Goal: Information Seeking & Learning: Learn about a topic

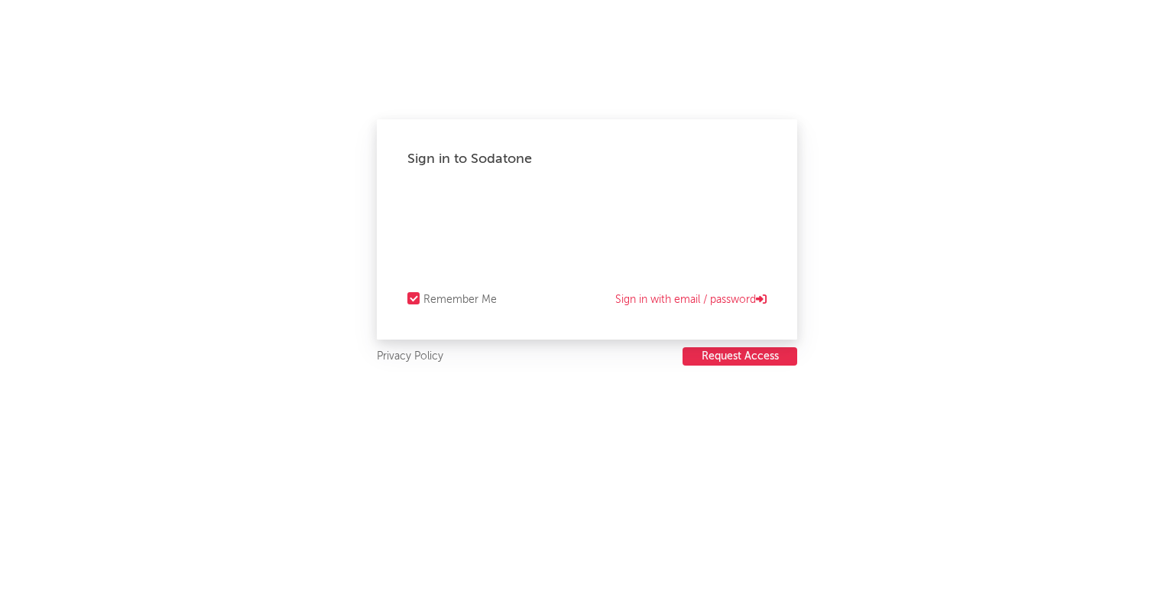
select select "recorded_music"
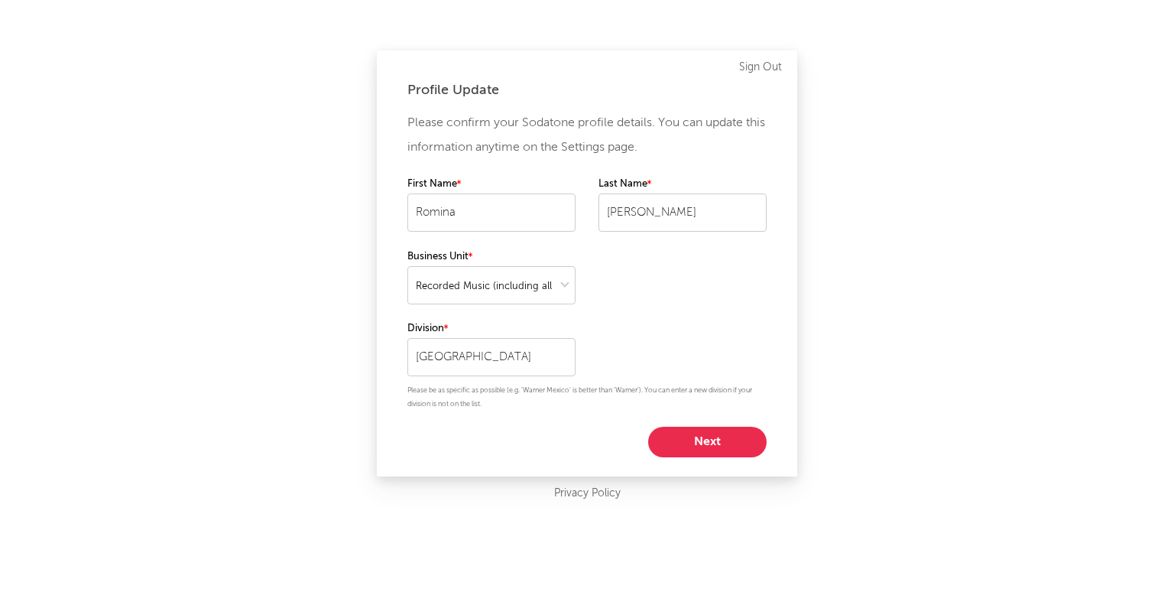
click at [712, 440] on button "Next" at bounding box center [707, 442] width 118 height 31
select select "marketing"
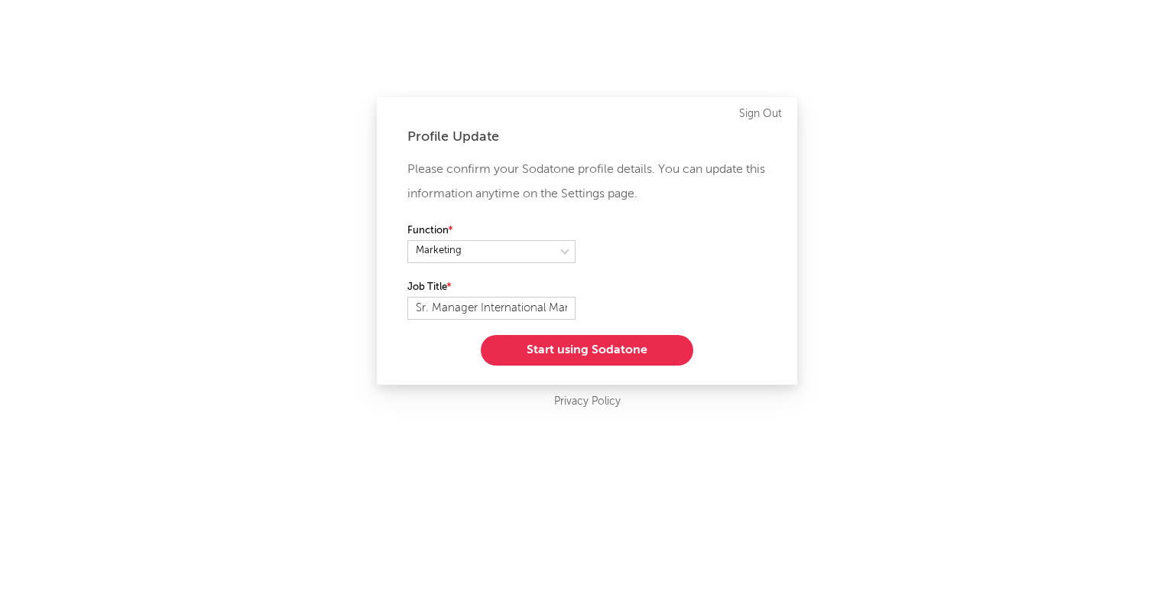
click at [603, 338] on button "Start using Sodatone" at bounding box center [587, 350] width 212 height 31
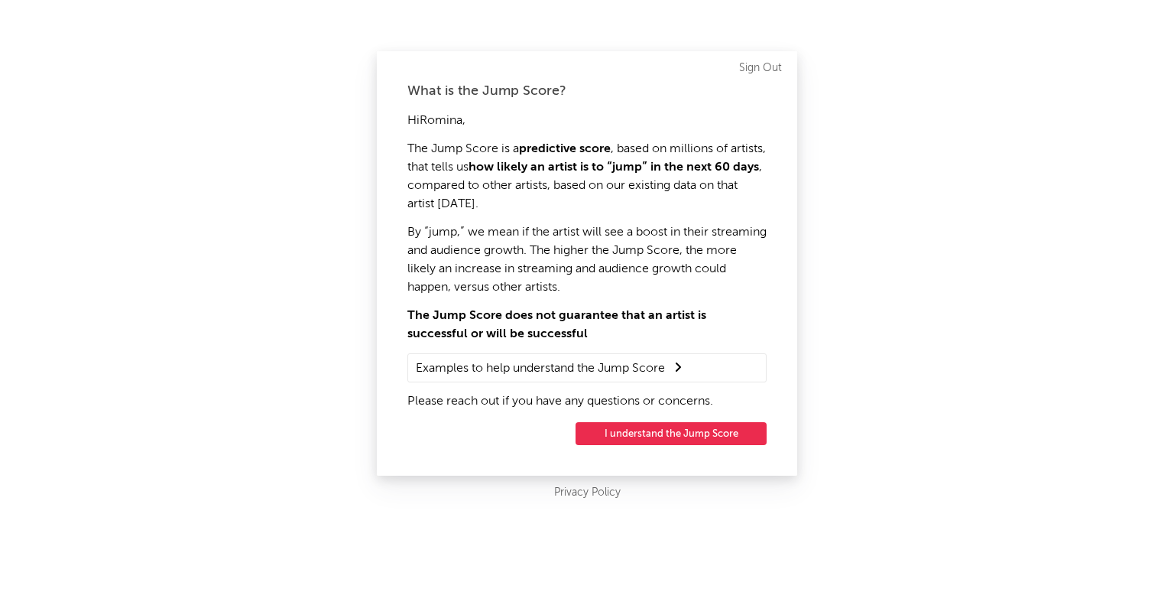
click at [626, 427] on button "I understand the Jump Score" at bounding box center [671, 433] width 191 height 23
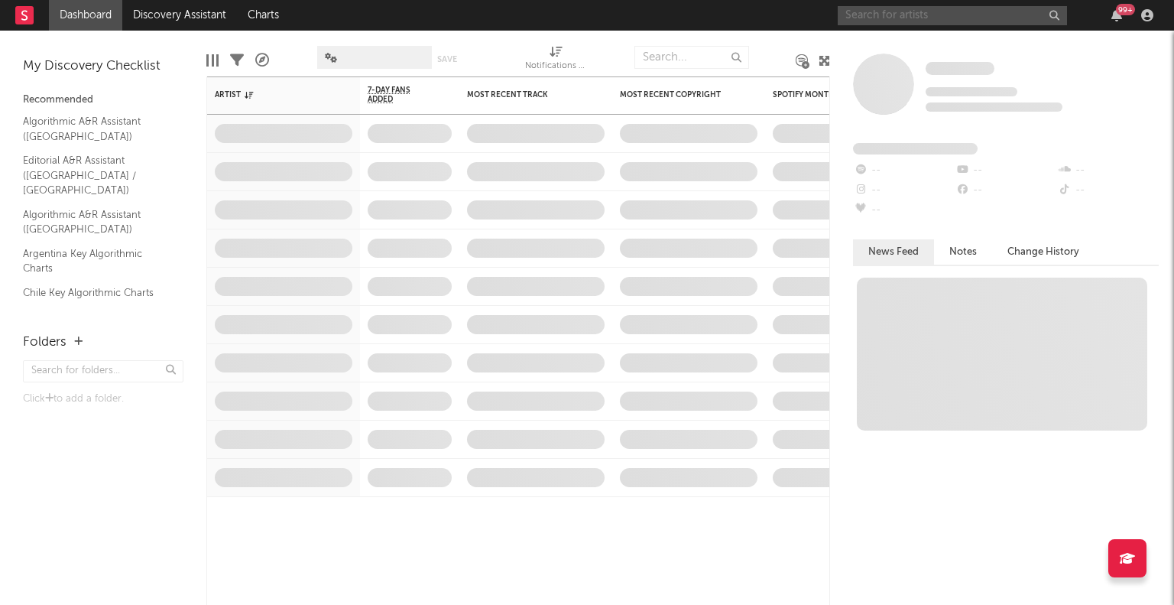
click at [897, 11] on input "text" at bounding box center [952, 15] width 229 height 19
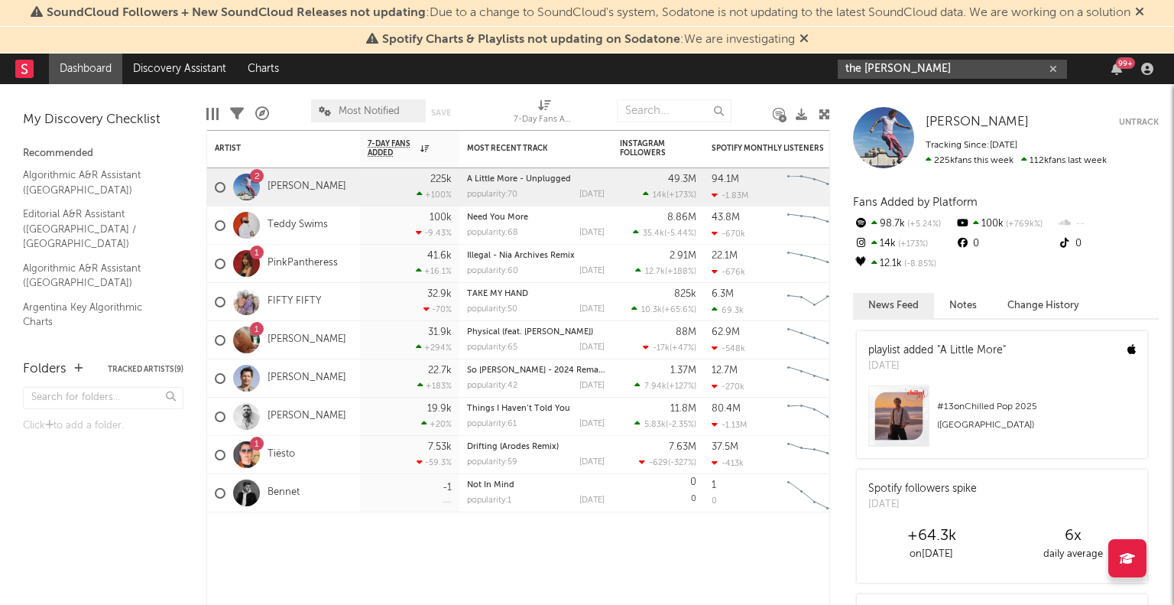
type input "the [PERSON_NAME]"
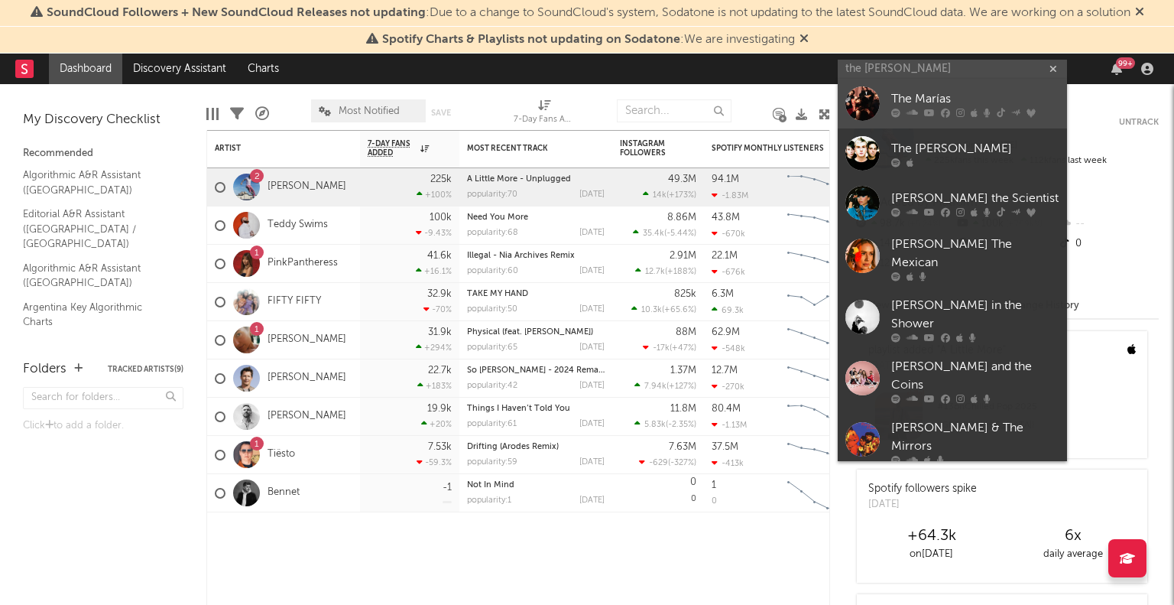
click at [929, 101] on div "The Marías" at bounding box center [975, 99] width 168 height 18
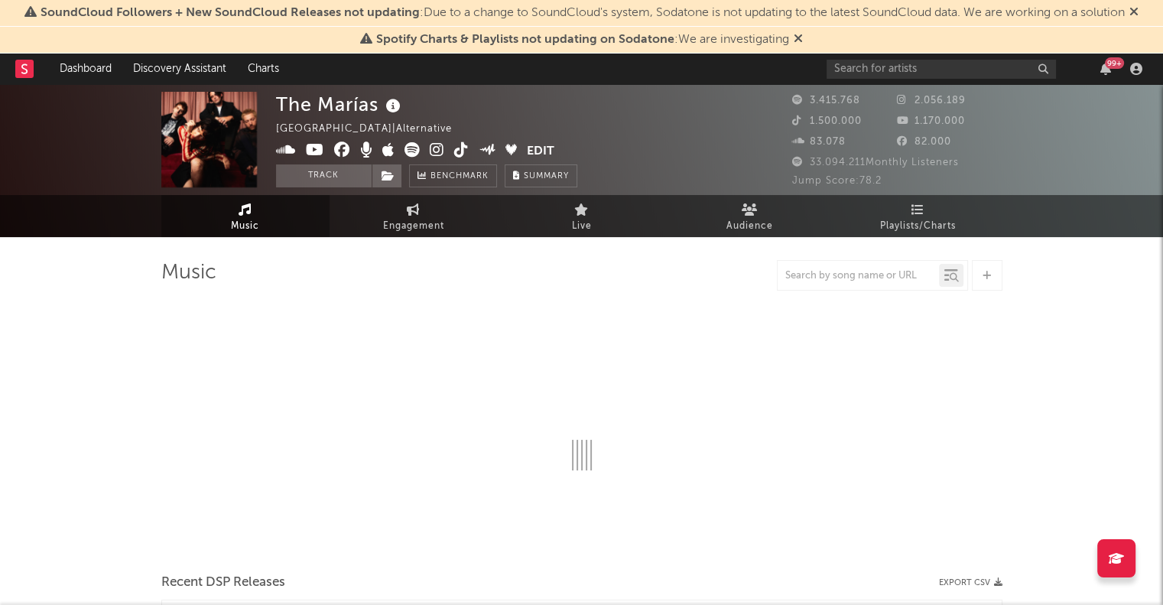
select select "6m"
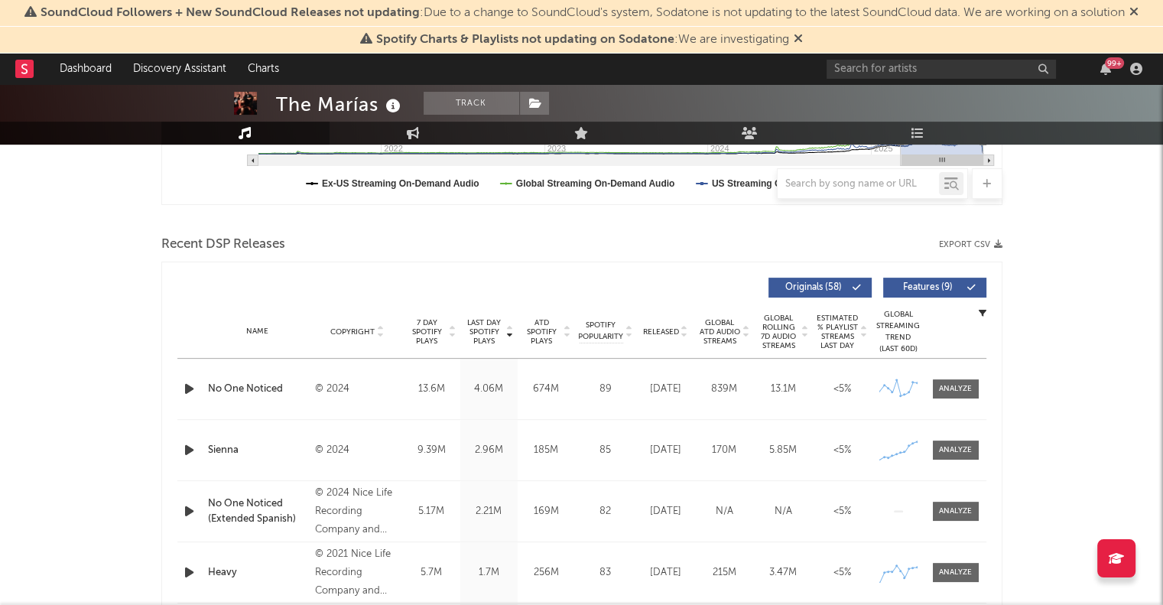
scroll to position [489, 0]
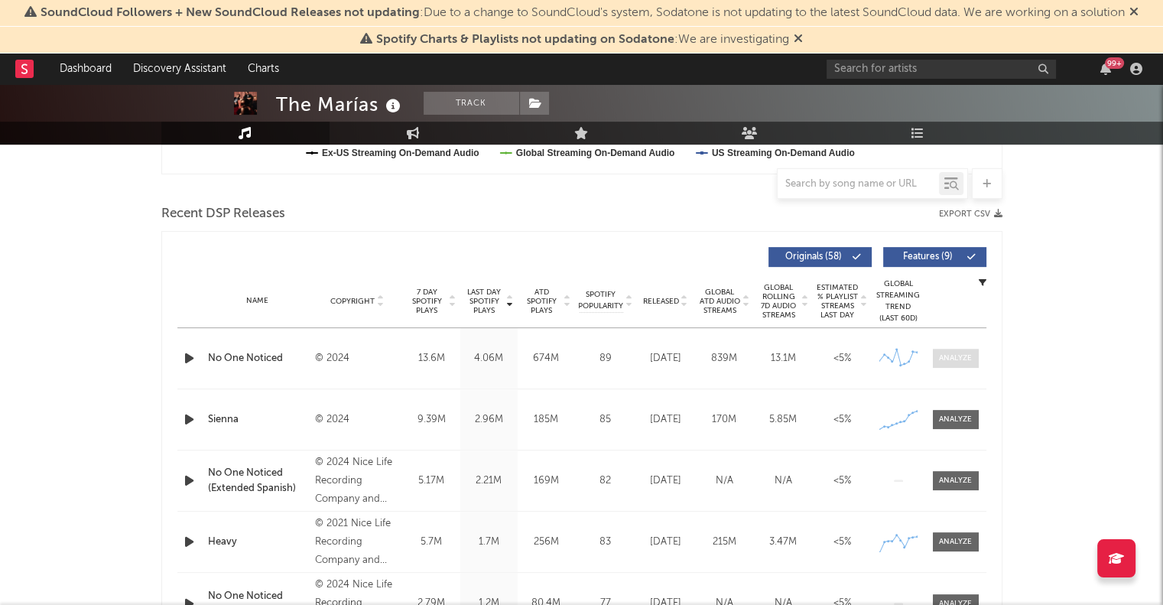
click at [972, 354] on span at bounding box center [956, 358] width 46 height 19
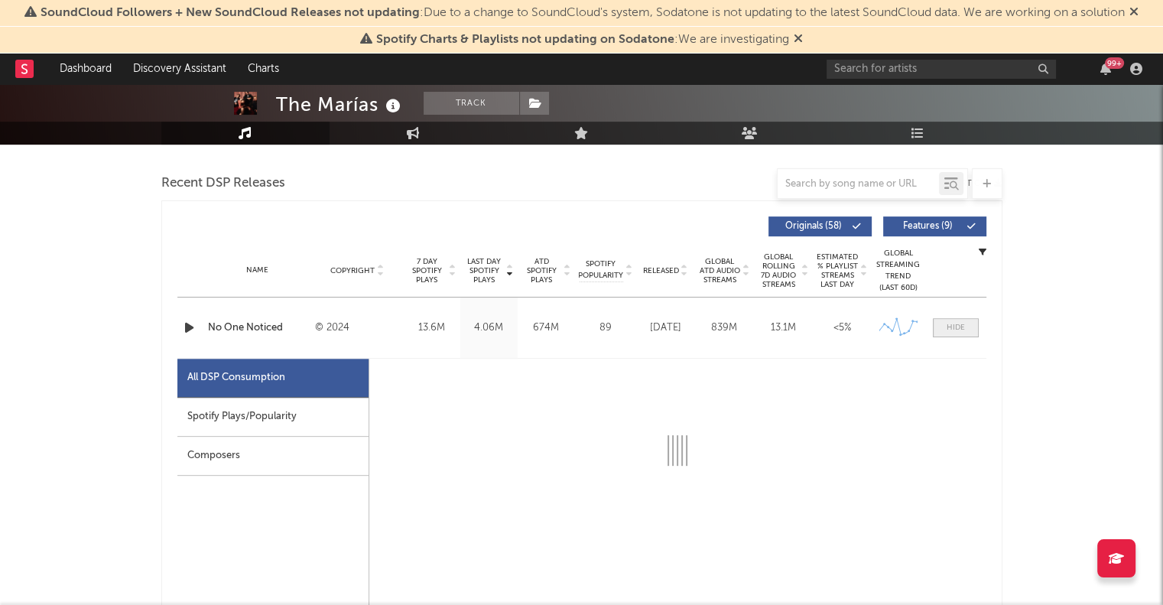
select select "6m"
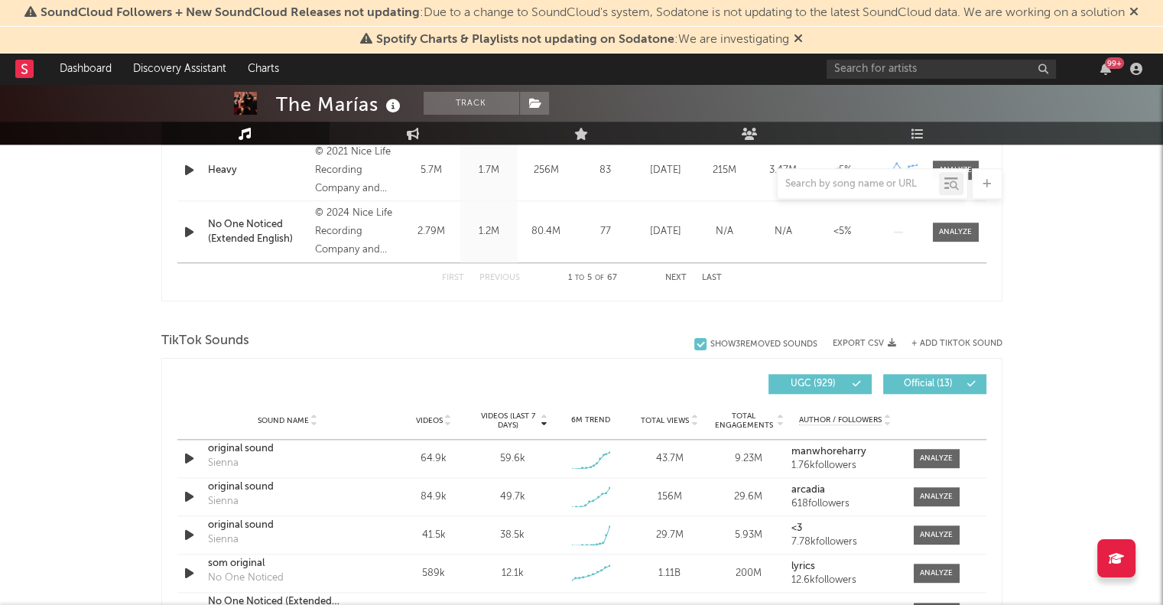
scroll to position [1590, 0]
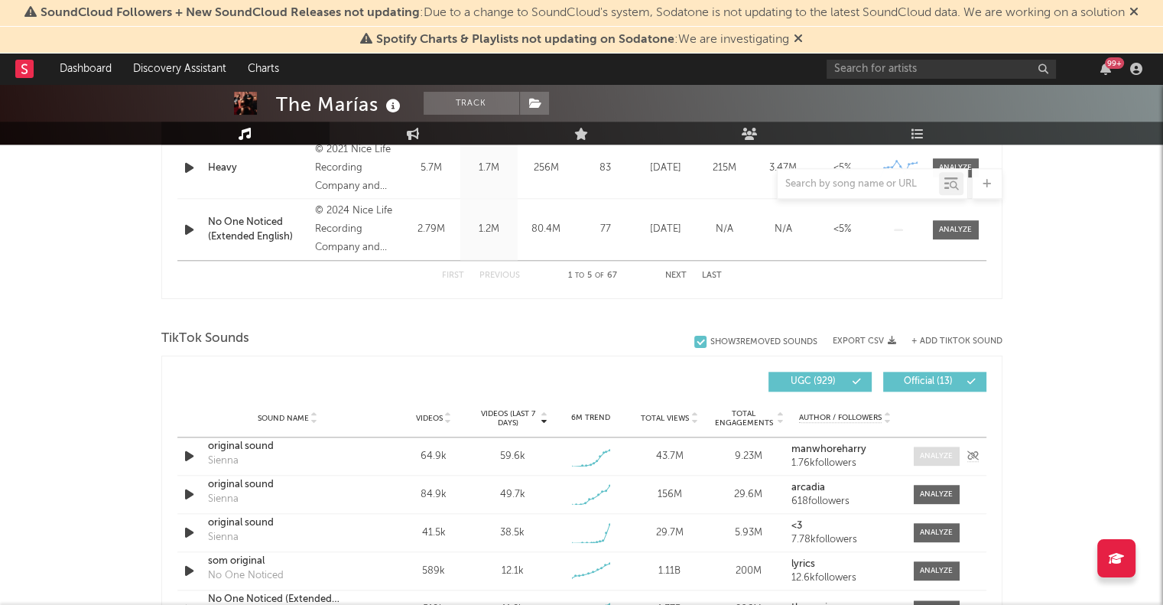
click at [942, 464] on span at bounding box center [936, 455] width 46 height 19
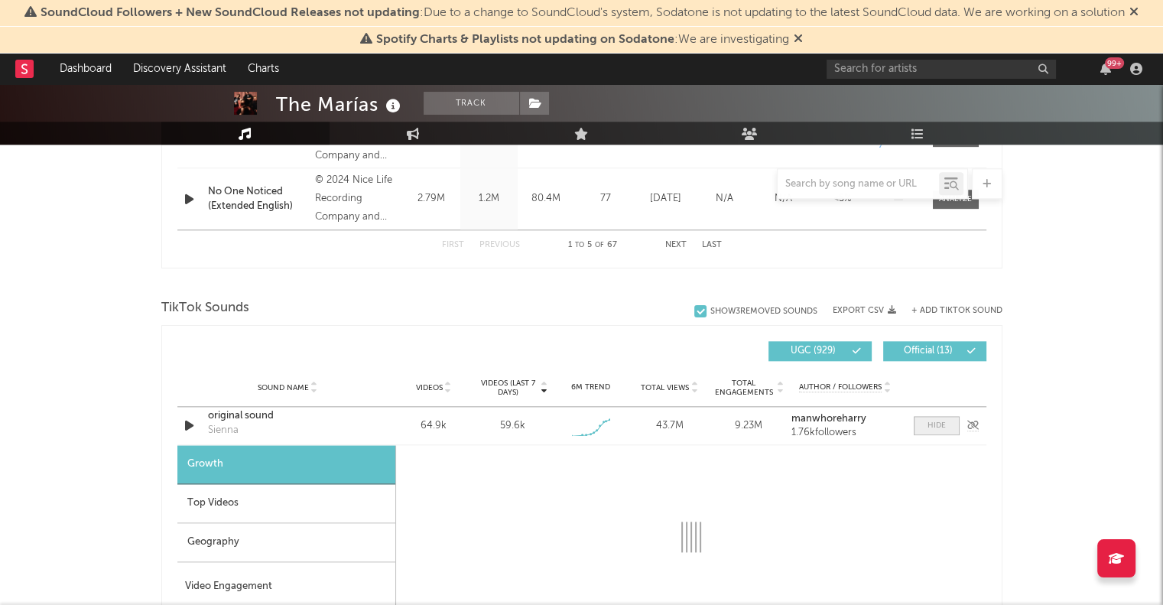
select select "1w"
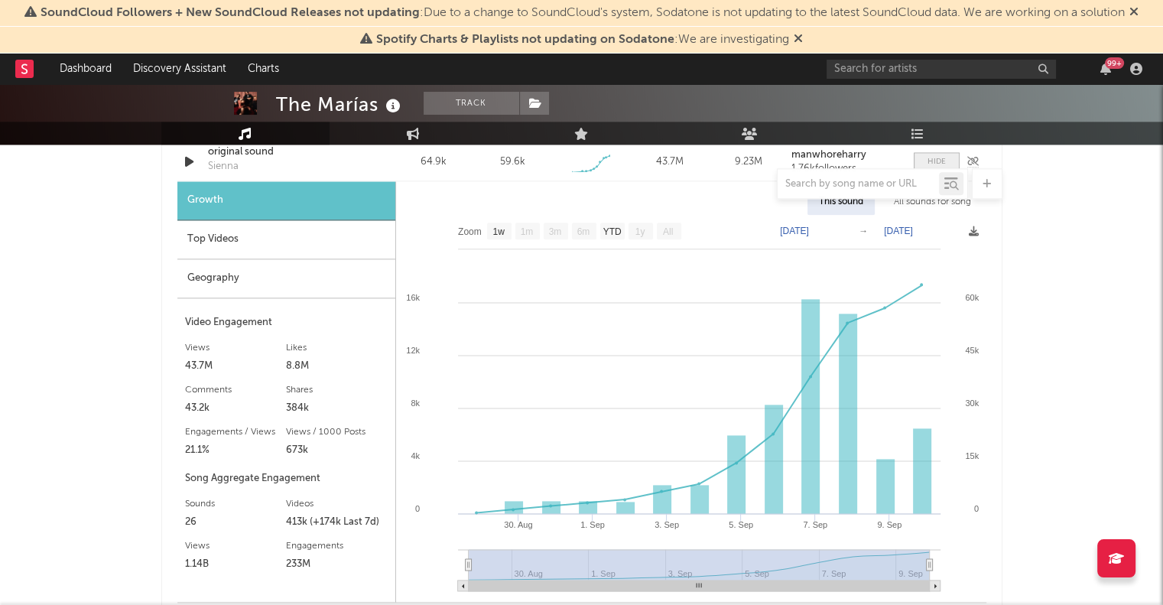
scroll to position [1926, 0]
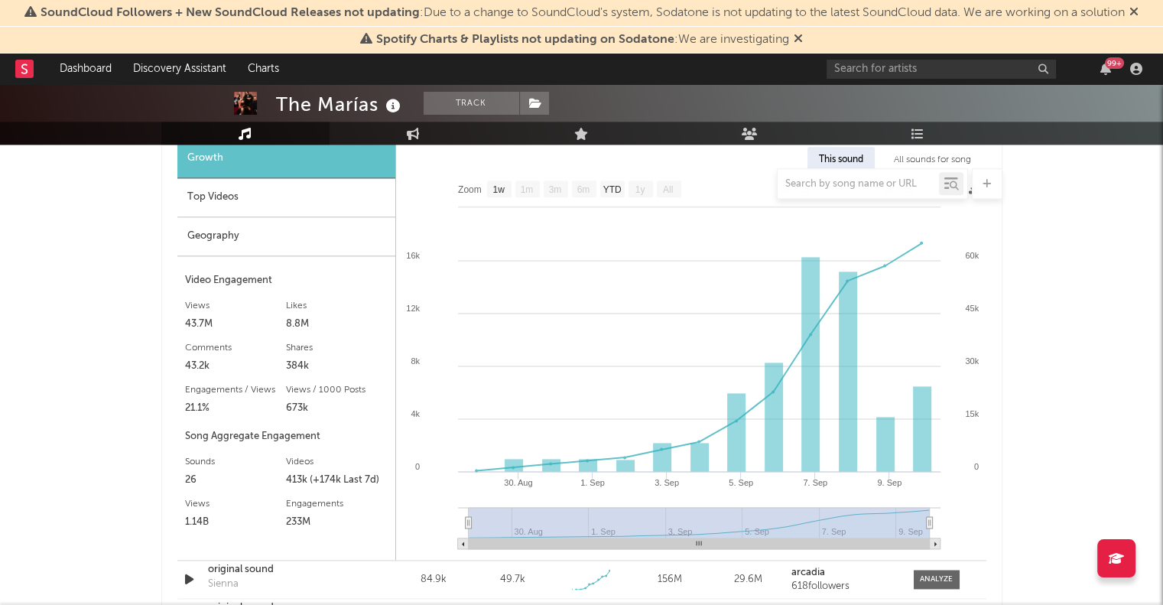
click at [296, 208] on div "Top Videos" at bounding box center [286, 197] width 218 height 39
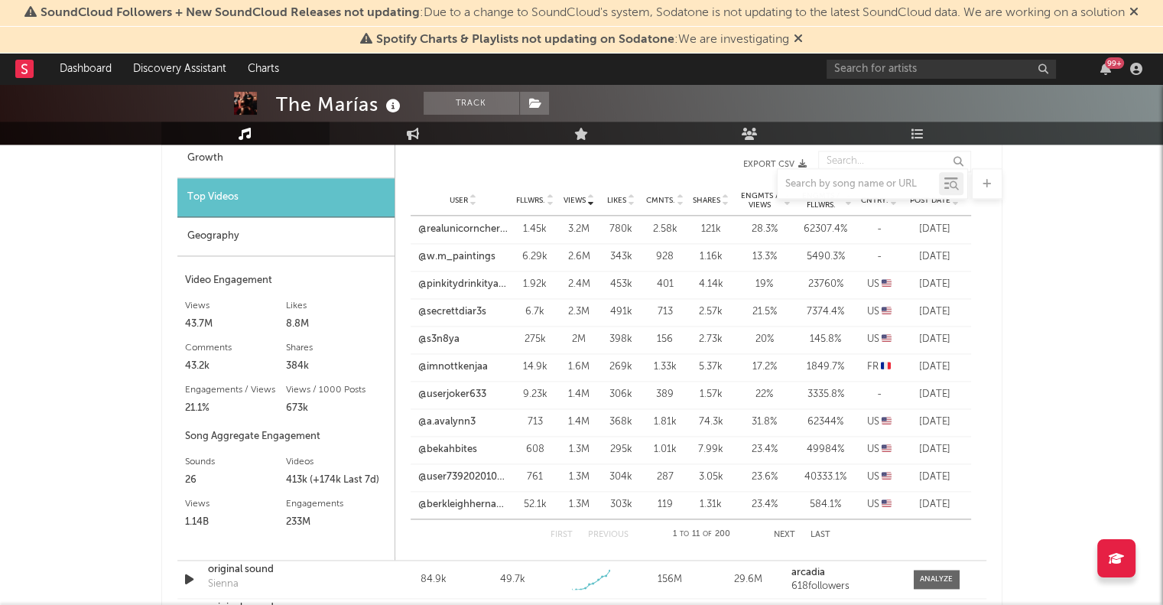
click at [884, 203] on span "Cntry." at bounding box center [875, 200] width 28 height 9
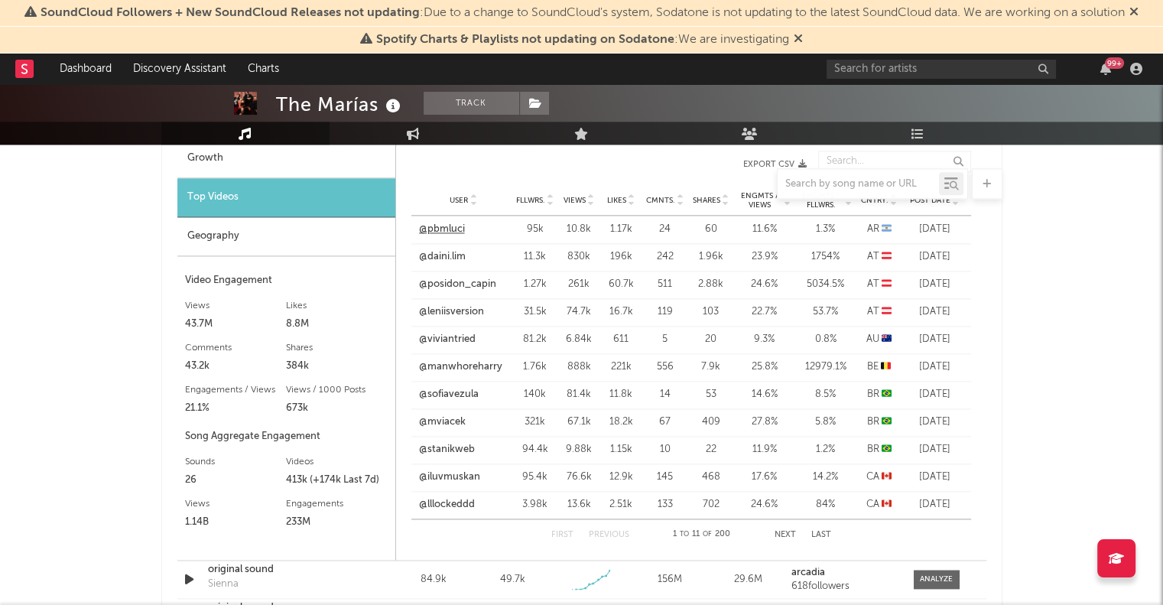
click at [442, 229] on link "@pbmluci" at bounding box center [442, 229] width 46 height 15
click at [787, 536] on button "Next" at bounding box center [784, 534] width 21 height 8
click at [206, 243] on div "Geography" at bounding box center [285, 236] width 217 height 39
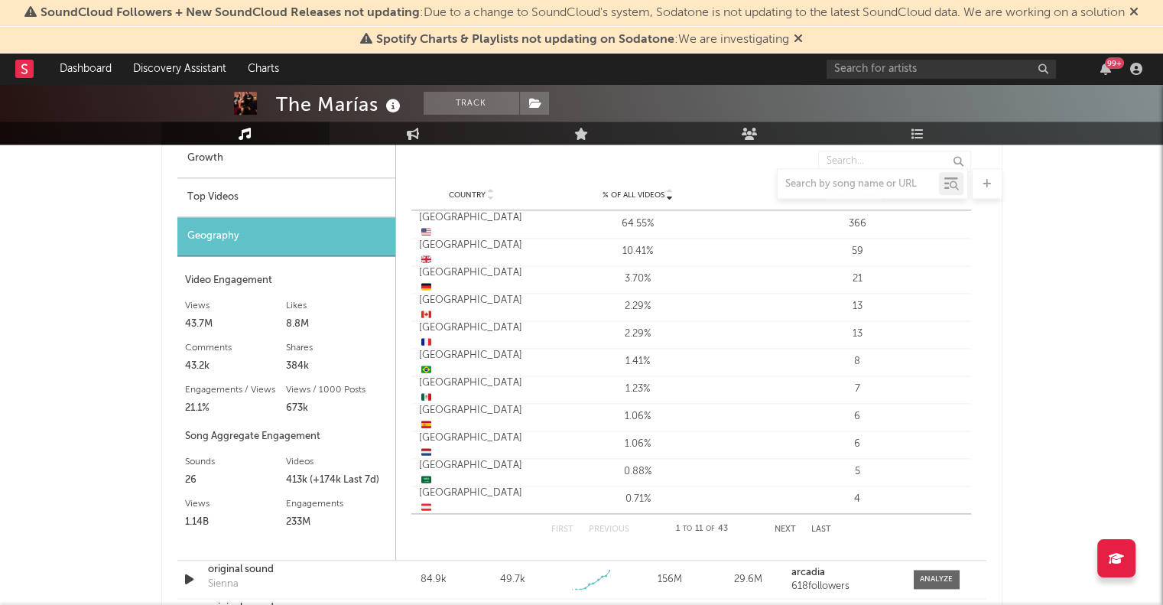
click at [464, 196] on div at bounding box center [581, 183] width 841 height 31
click at [479, 196] on div at bounding box center [581, 183] width 841 height 31
click at [482, 194] on div at bounding box center [581, 183] width 841 height 31
click at [486, 195] on div at bounding box center [581, 183] width 841 height 31
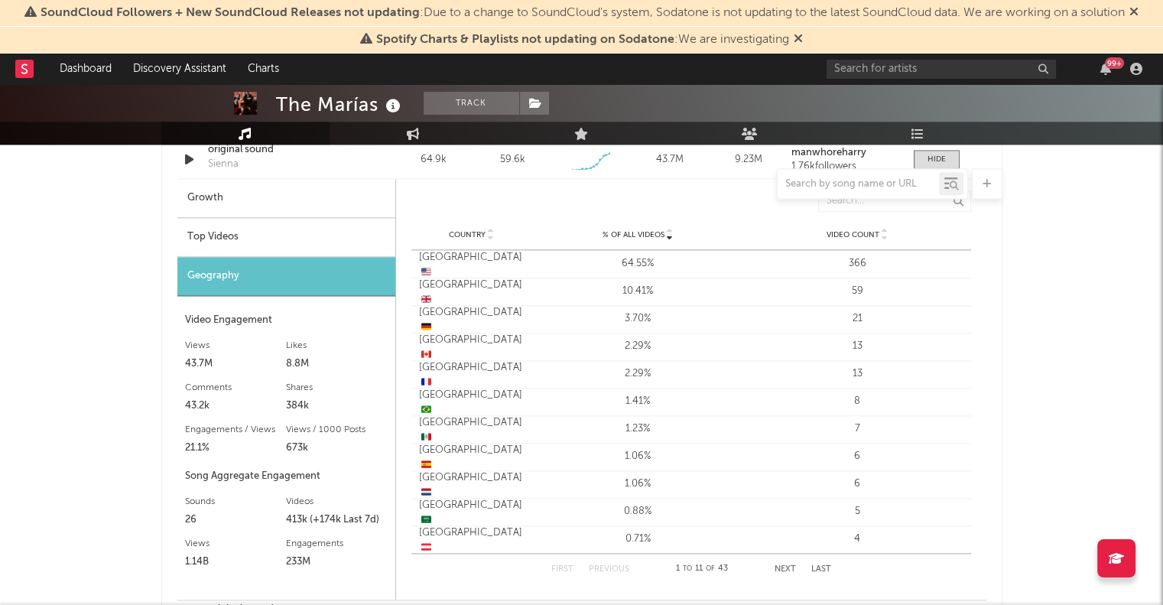
scroll to position [1865, 0]
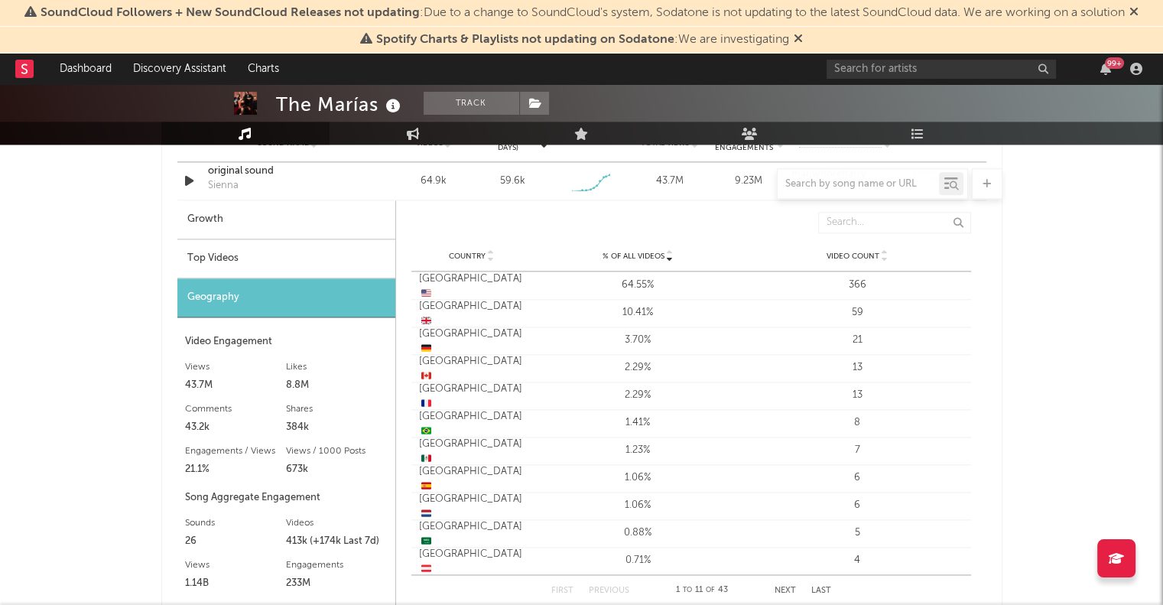
click at [478, 258] on span "Country" at bounding box center [467, 255] width 37 height 9
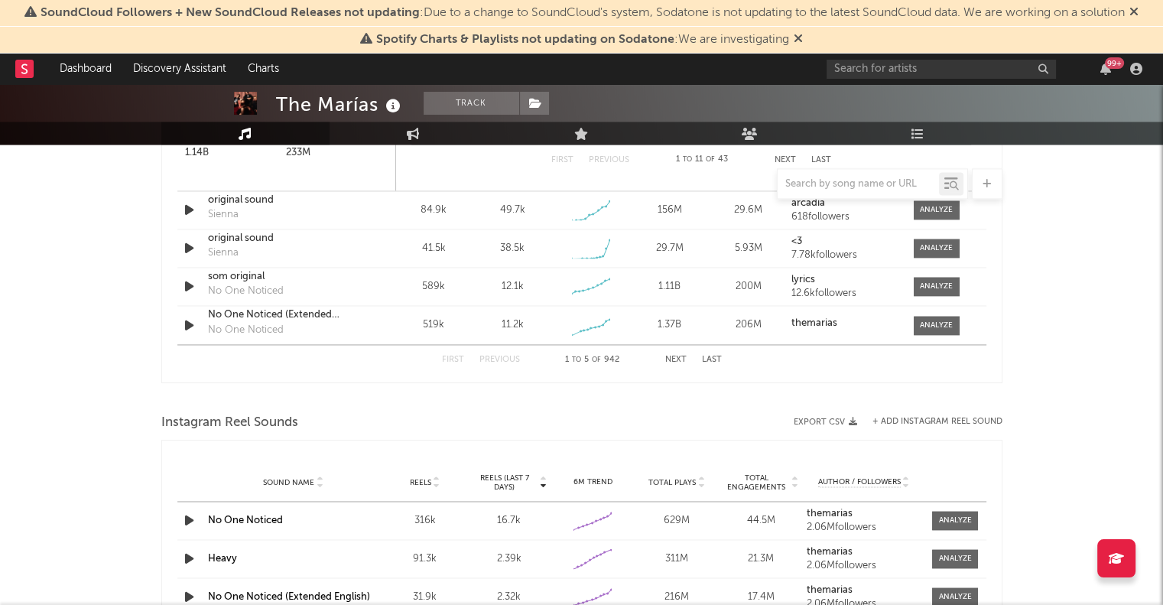
scroll to position [2293, 0]
click at [951, 222] on div "Sound Name original sound Sienna Videos 84.9k Videos (last 7 days) 49.7k Weekly…" at bounding box center [581, 211] width 809 height 37
click at [937, 209] on div at bounding box center [936, 211] width 33 height 11
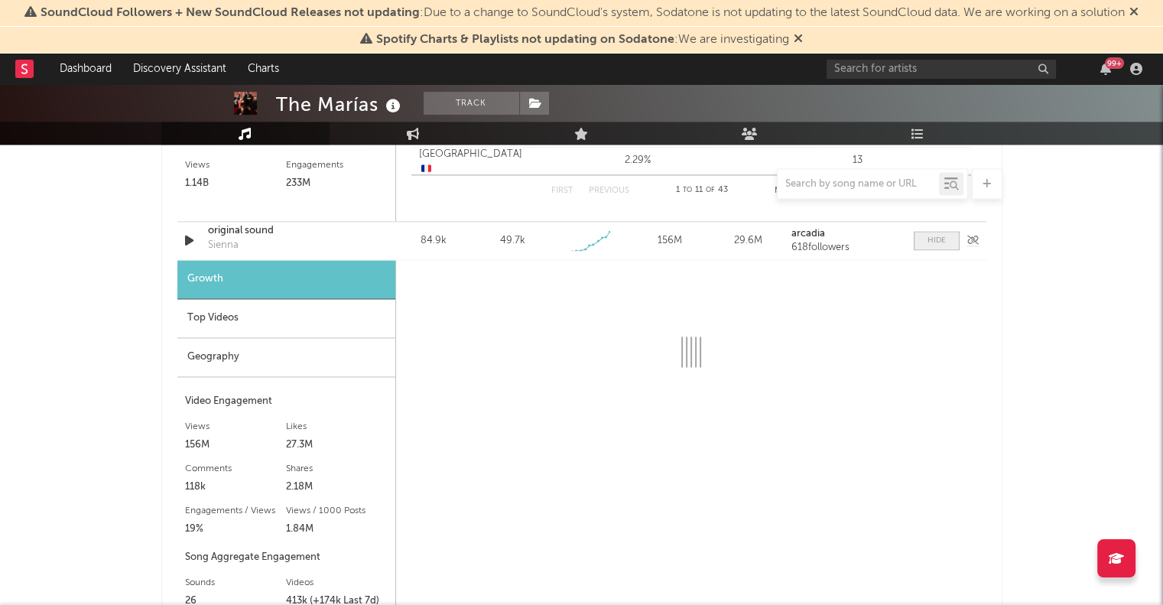
scroll to position [2263, 0]
select select "1w"
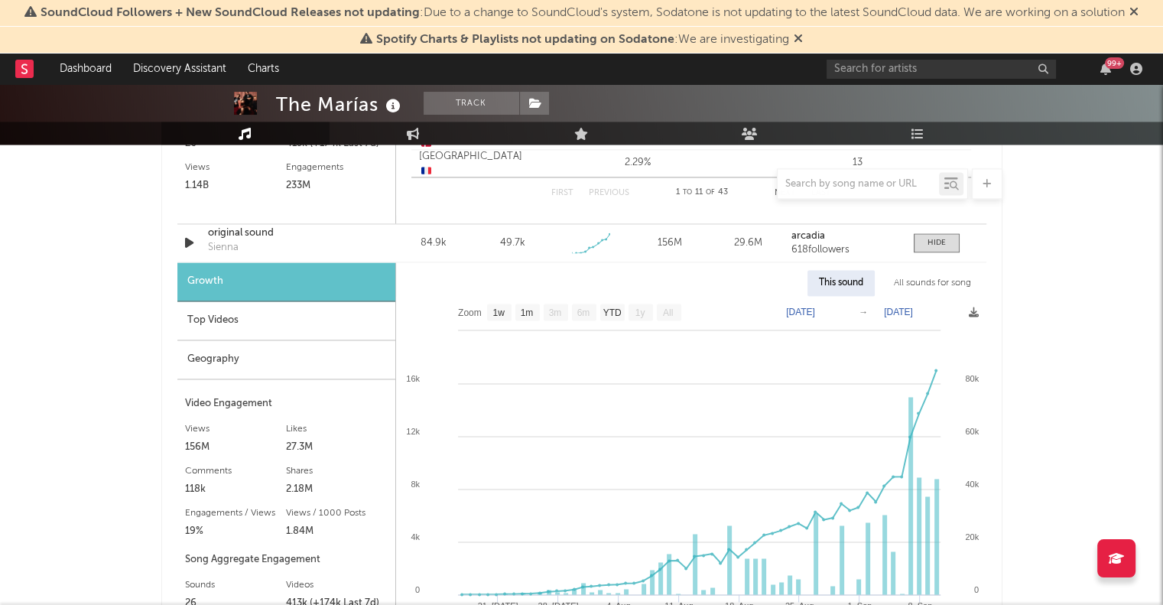
click at [261, 320] on div "Top Videos" at bounding box center [286, 320] width 218 height 39
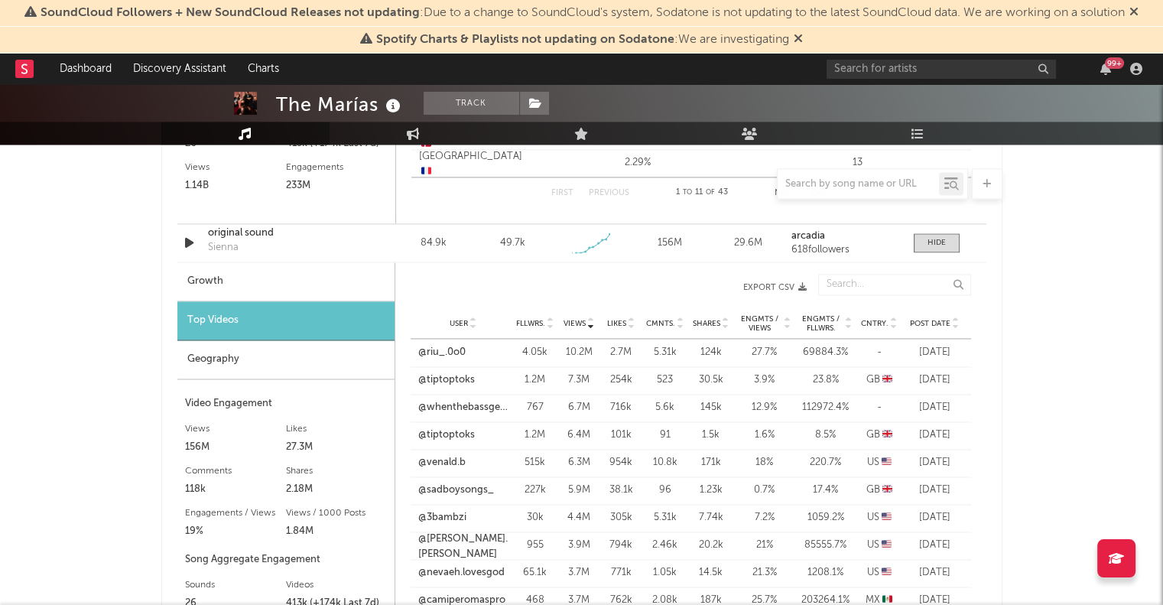
click at [875, 322] on span "Cntry." at bounding box center [875, 323] width 28 height 9
click at [451, 361] on div "User @maiikax Fllwrs. 22.4k Views 376k Likes 53.6k Cmnts. 204 Shares 22.2k Engm…" at bounding box center [690, 353] width 560 height 28
click at [446, 347] on link "@maiikax" at bounding box center [440, 352] width 44 height 15
click at [435, 375] on link "@soygin__" at bounding box center [443, 379] width 51 height 15
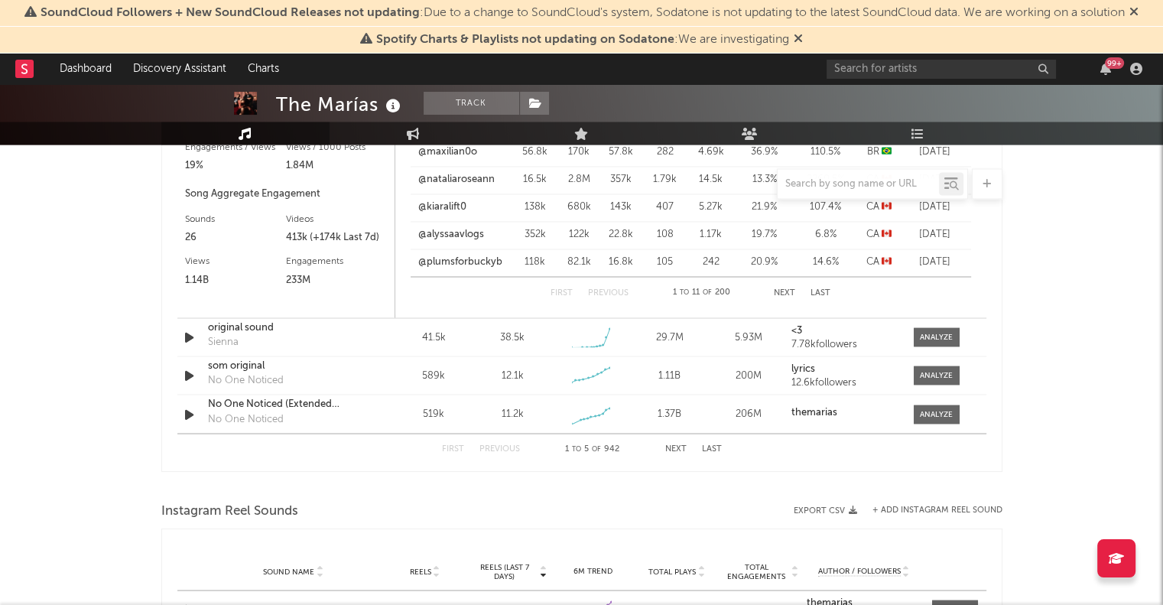
scroll to position [2629, 0]
click at [774, 292] on button "Next" at bounding box center [784, 291] width 21 height 8
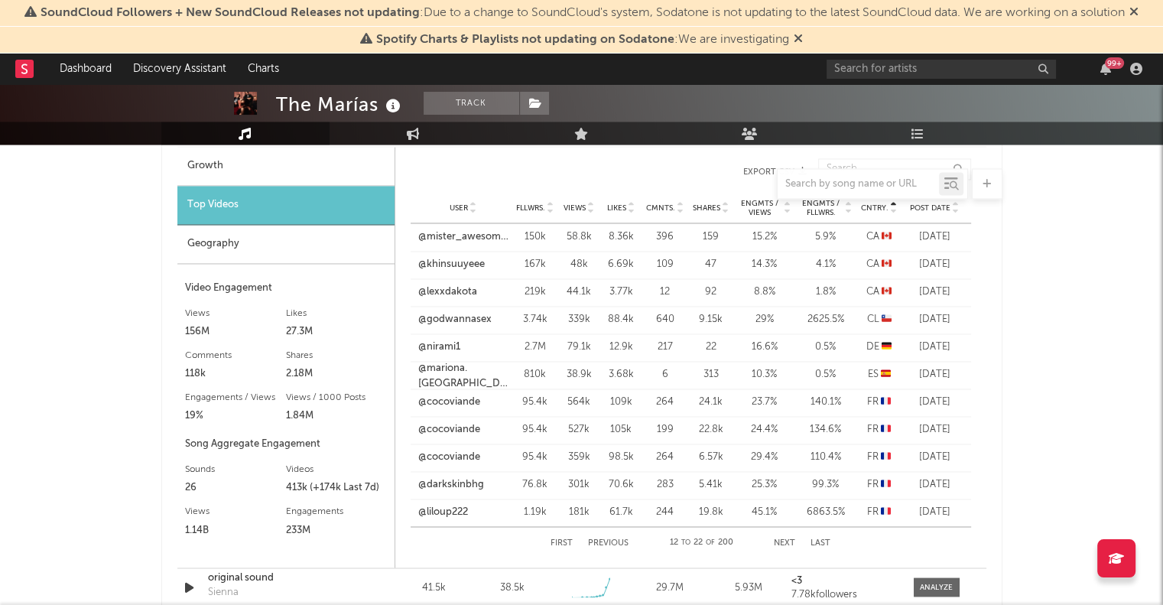
scroll to position [2324, 0]
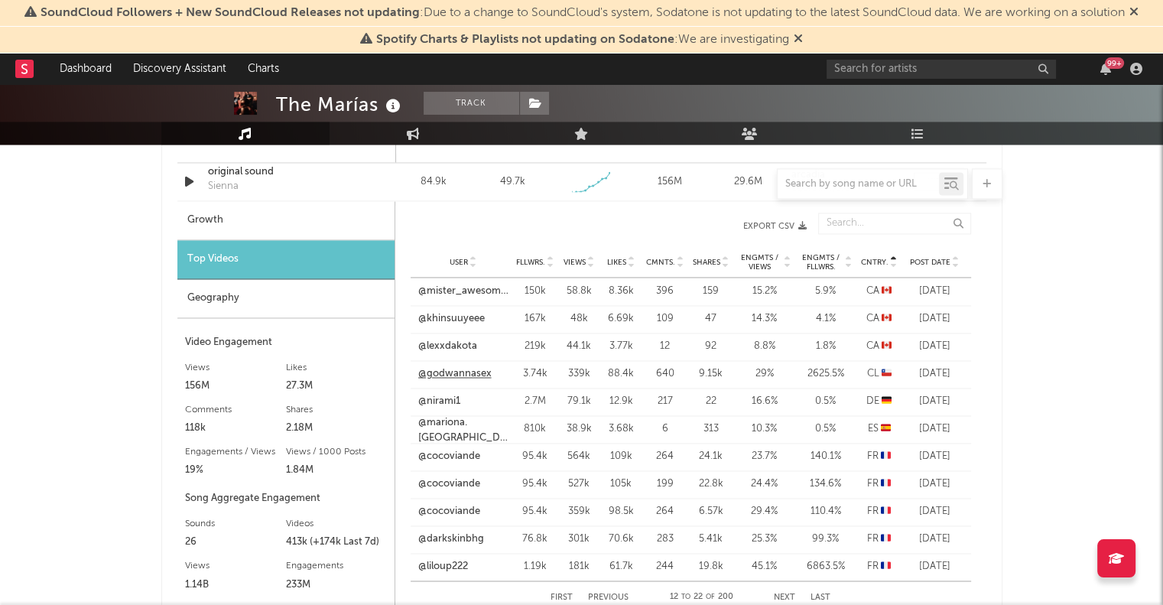
click at [452, 369] on link "@godwannasex" at bounding box center [454, 373] width 73 height 15
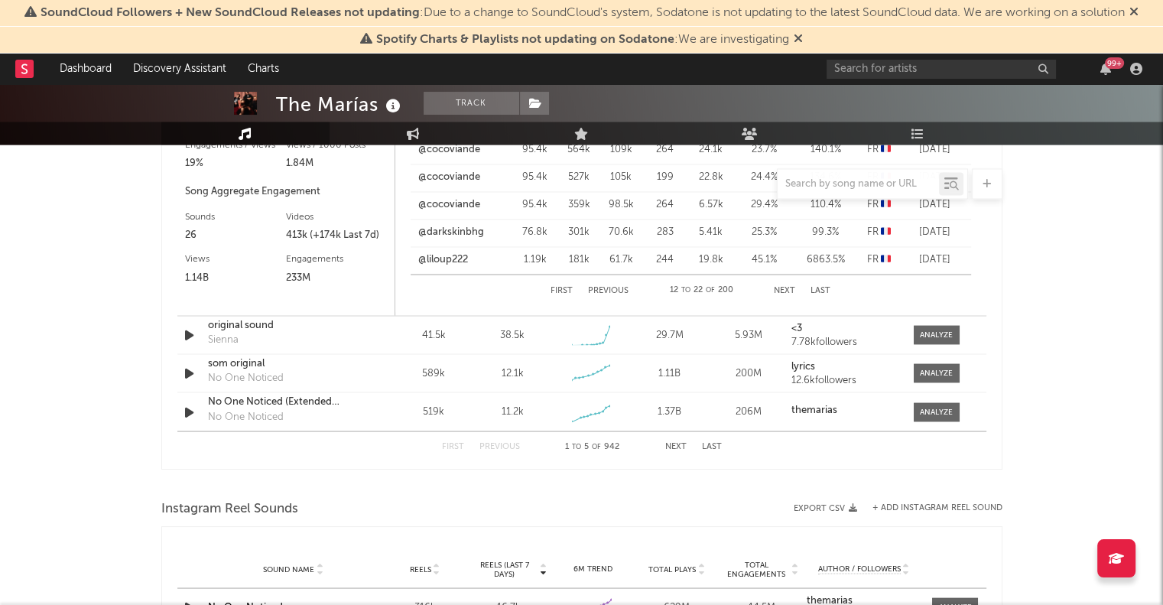
scroll to position [2691, 0]
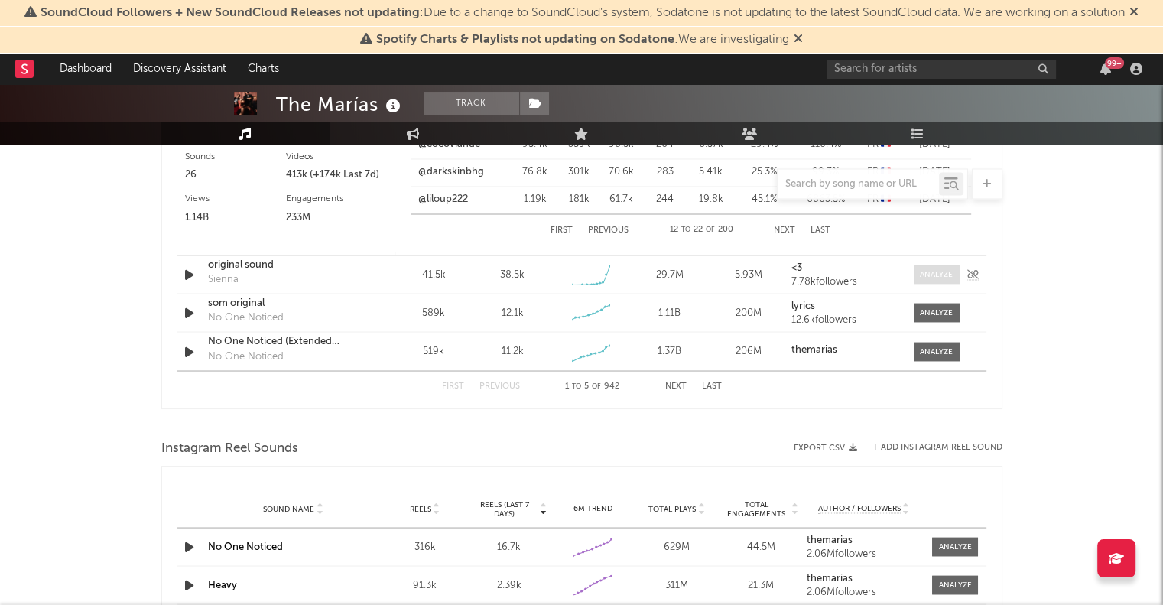
click at [943, 274] on div at bounding box center [936, 273] width 33 height 11
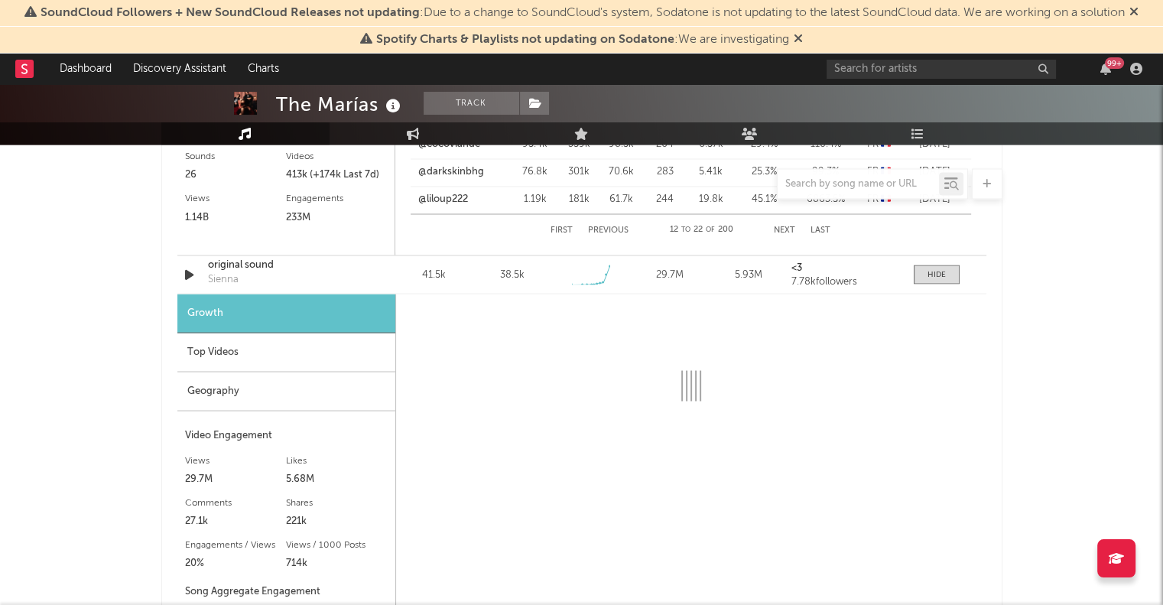
select select "1w"
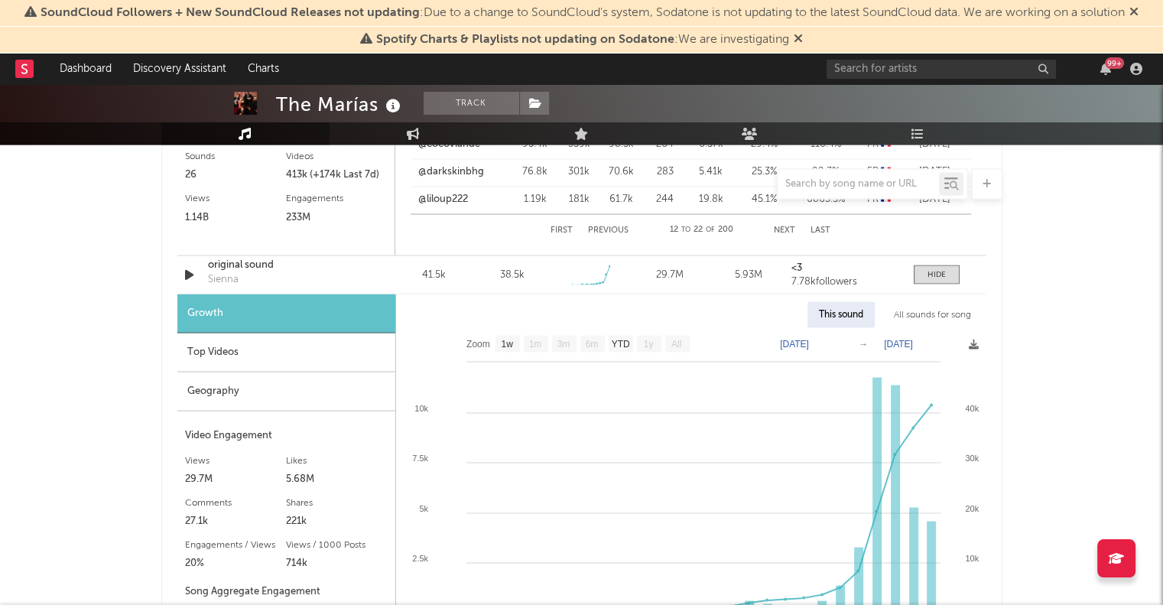
click at [218, 353] on div "Top Videos" at bounding box center [286, 351] width 218 height 39
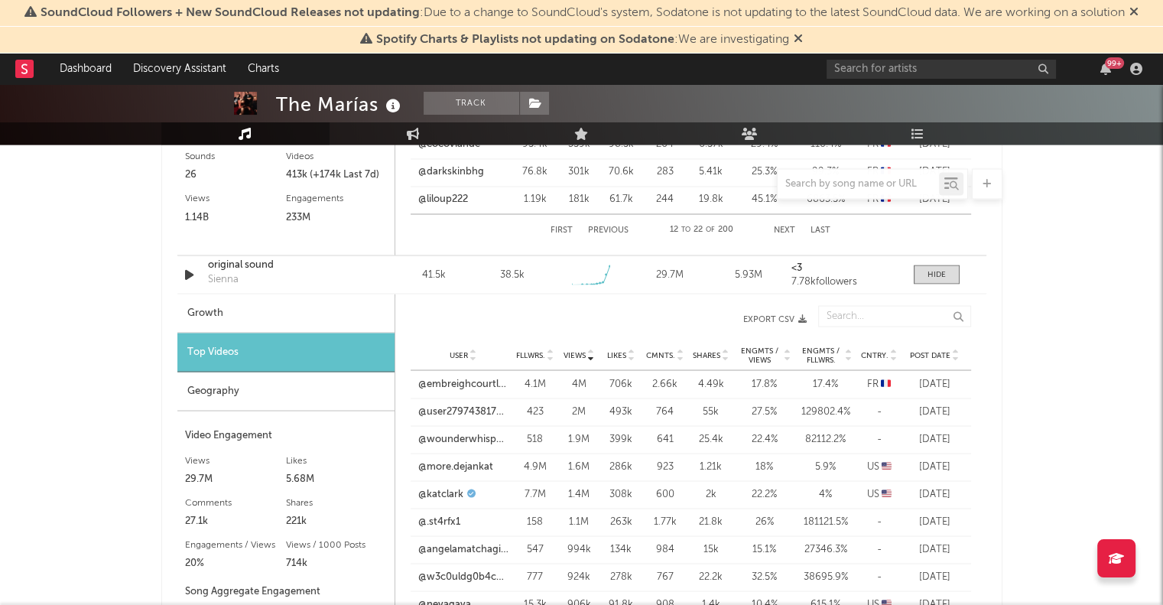
click at [881, 353] on span "Cntry." at bounding box center [875, 354] width 28 height 9
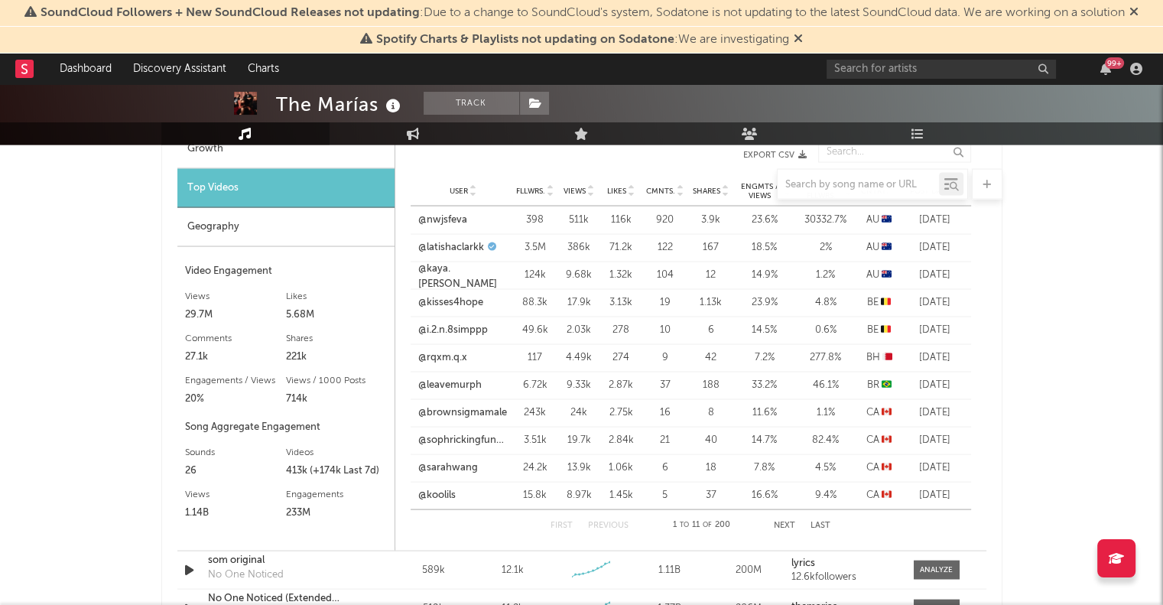
scroll to position [2905, 0]
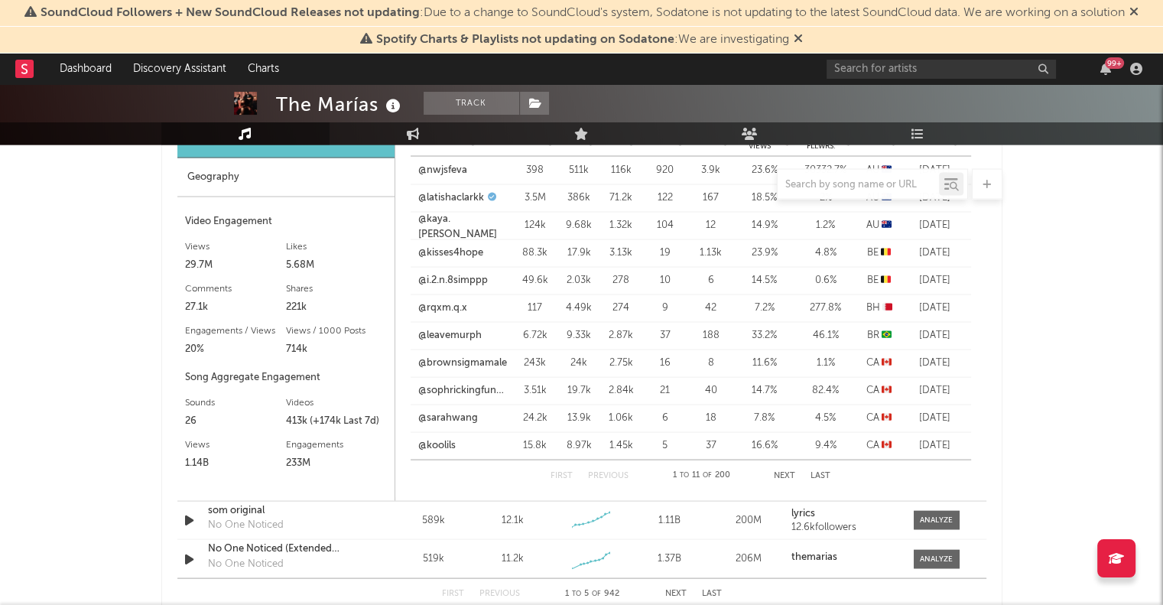
click at [790, 472] on button "Next" at bounding box center [784, 475] width 21 height 8
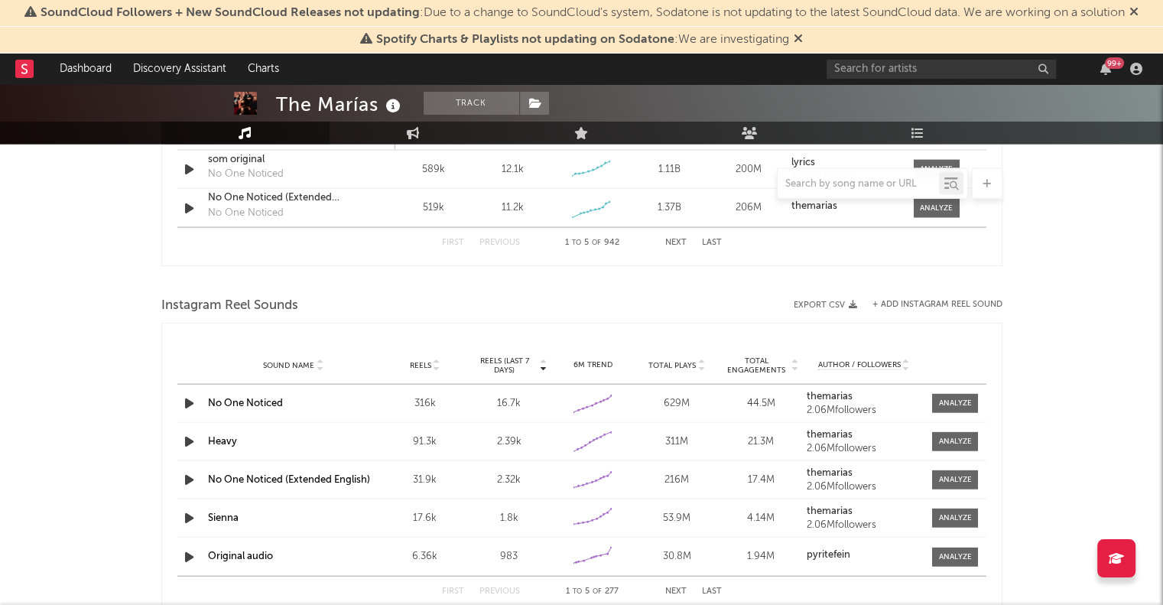
scroll to position [3271, 0]
